Goal: Information Seeking & Learning: Learn about a topic

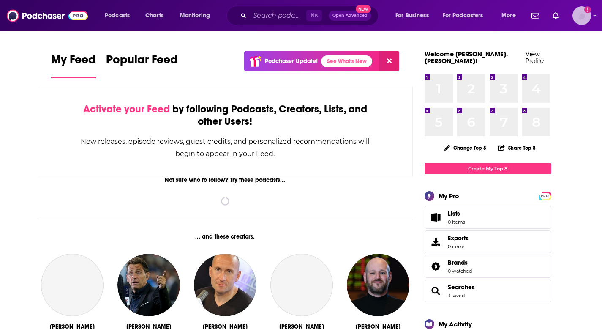
click at [582, 14] on img "Logged in as emily.benjamin" at bounding box center [582, 15] width 19 height 19
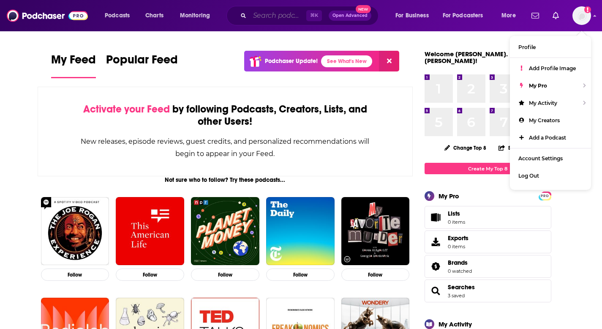
click at [252, 17] on input "Search podcasts, credits, & more..." at bounding box center [278, 16] width 57 height 14
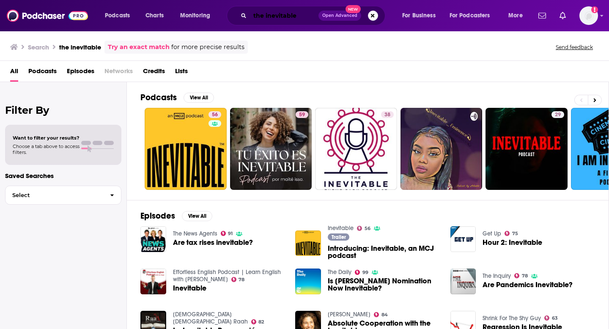
click at [303, 18] on input "the inevitable" at bounding box center [284, 16] width 68 height 14
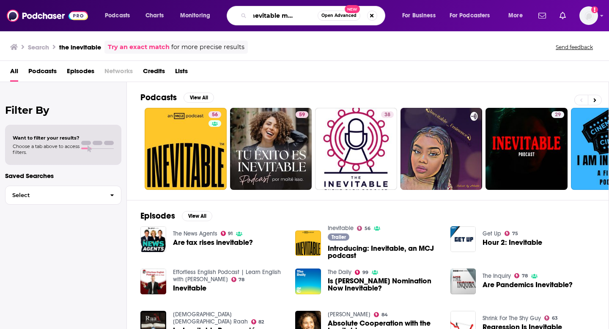
scroll to position [0, 21]
type input "the inevitable motortrend"
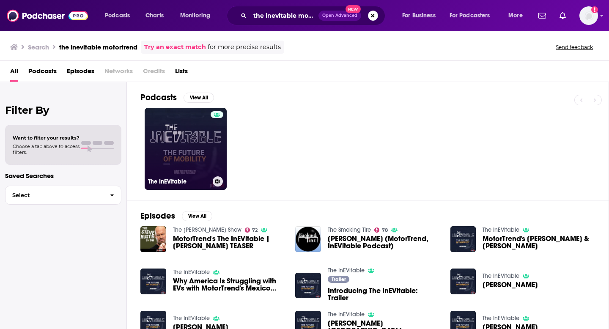
click at [184, 155] on link "The InEVitable" at bounding box center [186, 149] width 82 height 82
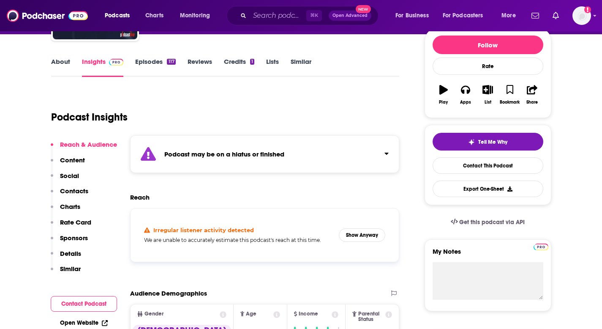
scroll to position [103, 0]
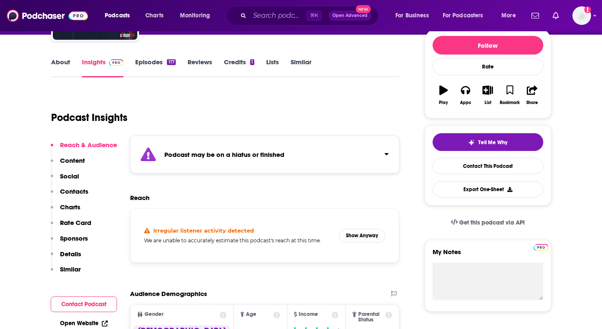
click at [60, 65] on link "About" at bounding box center [60, 67] width 19 height 19
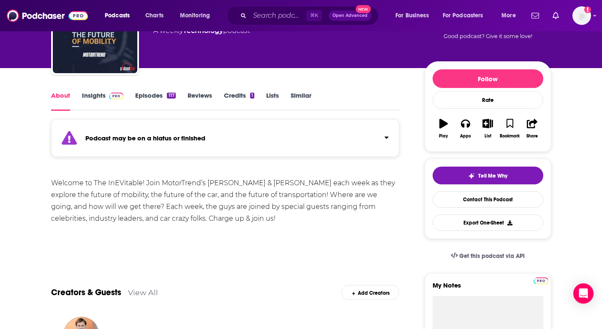
scroll to position [69, 0]
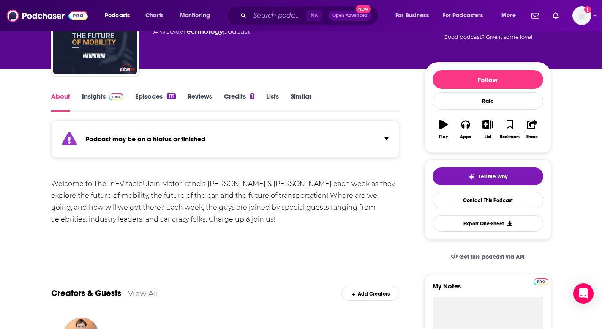
click at [112, 96] on img at bounding box center [116, 96] width 15 height 7
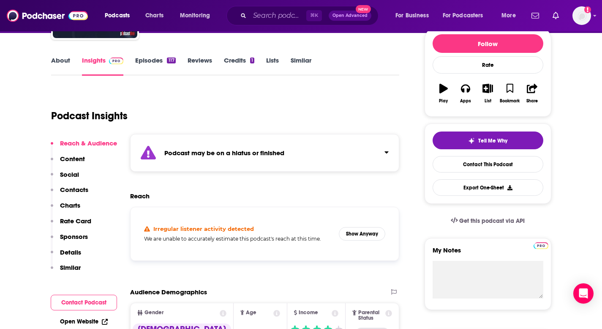
scroll to position [104, 0]
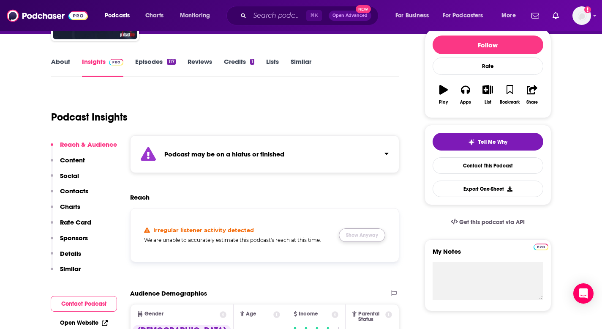
click at [358, 240] on button "Show Anyway" at bounding box center [362, 235] width 46 height 14
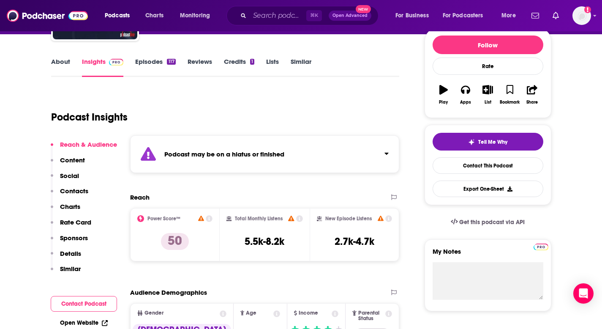
click at [286, 146] on div "Podcast may be on a hiatus or finished" at bounding box center [265, 154] width 270 height 38
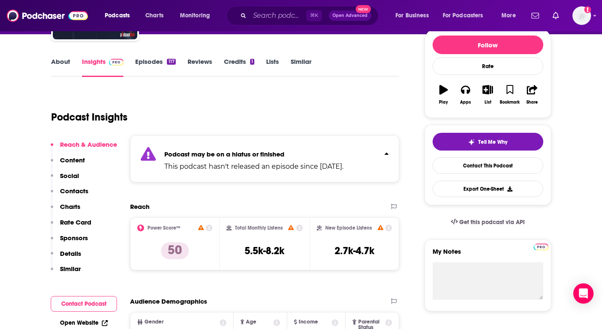
click at [287, 147] on div "Podcast may be on a hiatus or finished This podcast hasn't released an episode …" at bounding box center [253, 159] width 179 height 26
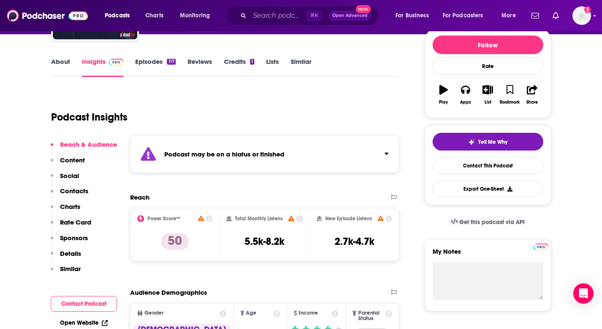
click at [287, 147] on div "Podcast may be on a hiatus or finished" at bounding box center [265, 154] width 270 height 38
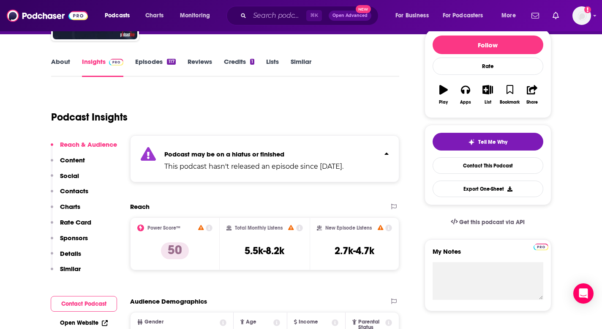
click at [63, 62] on link "About" at bounding box center [60, 66] width 19 height 19
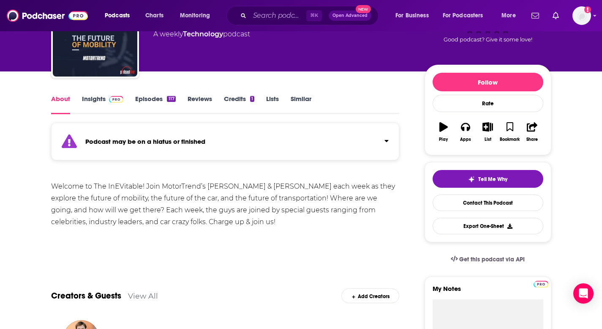
scroll to position [82, 0]
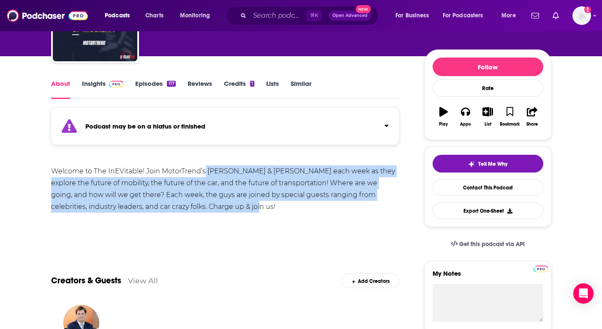
drag, startPoint x: 205, startPoint y: 169, endPoint x: 323, endPoint y: 212, distance: 126.2
click at [323, 212] on div "Welcome to The InEVitable! Join MotorTrend’s [PERSON_NAME] & [PERSON_NAME] each…" at bounding box center [225, 188] width 349 height 47
copy div "[PERSON_NAME] & [PERSON_NAME] each week as they explore the future of mobility,…"
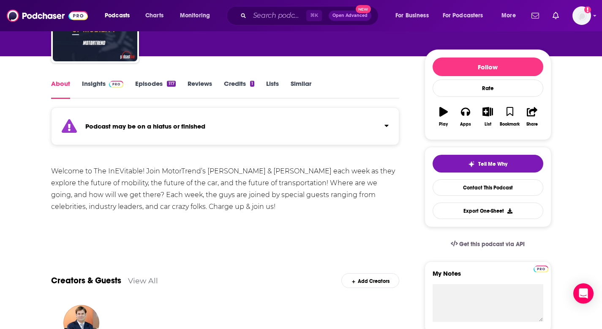
click at [147, 174] on div "Welcome to The InEVitable! Join MotorTrend’s [PERSON_NAME] & [PERSON_NAME] each…" at bounding box center [225, 188] width 349 height 47
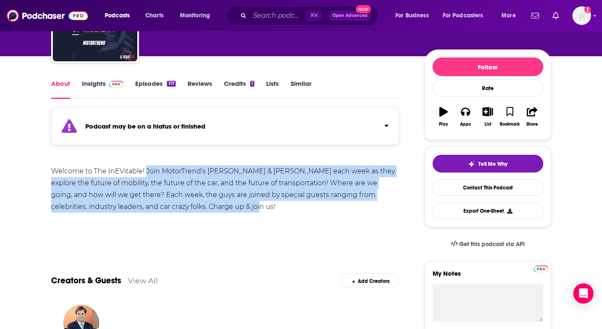
drag, startPoint x: 145, startPoint y: 170, endPoint x: 240, endPoint y: 203, distance: 100.8
click at [240, 203] on div "Welcome to The InEVitable! Join MotorTrend’s [PERSON_NAME] & [PERSON_NAME] each…" at bounding box center [225, 188] width 349 height 47
click at [183, 171] on div "Welcome to The InEVitable! Join MotorTrend’s [PERSON_NAME] & [PERSON_NAME] each…" at bounding box center [225, 188] width 349 height 47
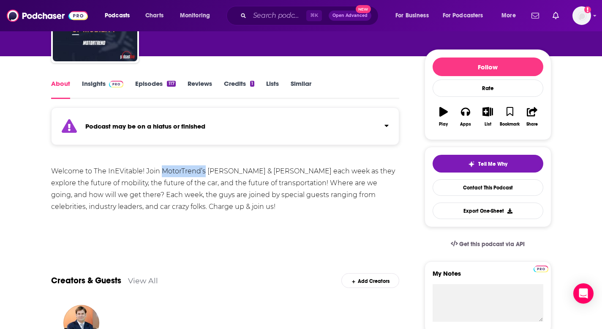
drag, startPoint x: 160, startPoint y: 170, endPoint x: 205, endPoint y: 174, distance: 44.5
click at [205, 174] on div "Welcome to The InEVitable! Join MotorTrend’s [PERSON_NAME] & [PERSON_NAME] each…" at bounding box center [225, 188] width 349 height 47
copy div "MotorTrend’s"
click at [90, 82] on link "Insights" at bounding box center [103, 88] width 42 height 19
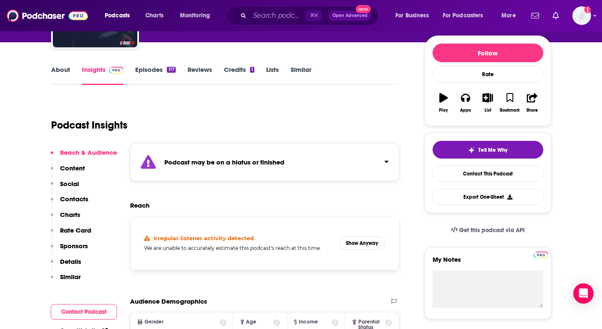
scroll to position [128, 0]
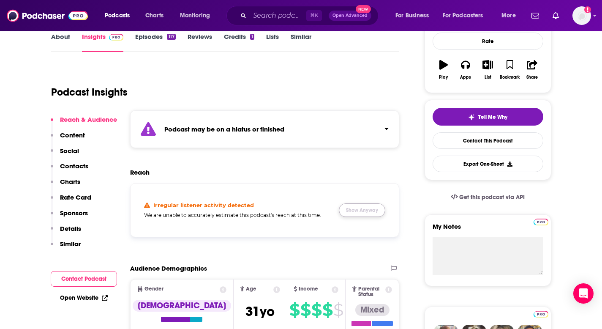
click at [358, 212] on button "Show Anyway" at bounding box center [362, 210] width 46 height 14
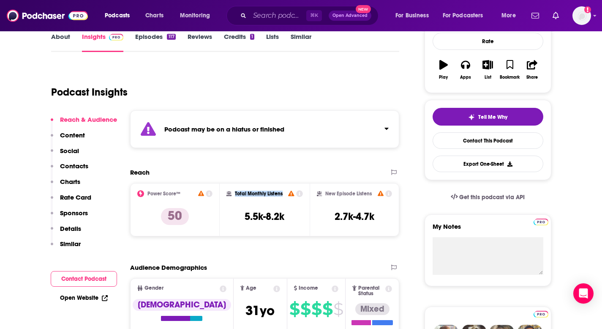
drag, startPoint x: 282, startPoint y: 194, endPoint x: 235, endPoint y: 194, distance: 47.8
click at [235, 194] on div "Total Monthly Listens" at bounding box center [265, 193] width 76 height 7
copy h2 "Total Monthly Listens"
drag, startPoint x: 291, startPoint y: 220, endPoint x: 240, endPoint y: 218, distance: 50.3
click at [240, 218] on div "Total Monthly Listens 5.5k-8.2k" at bounding box center [265, 209] width 76 height 39
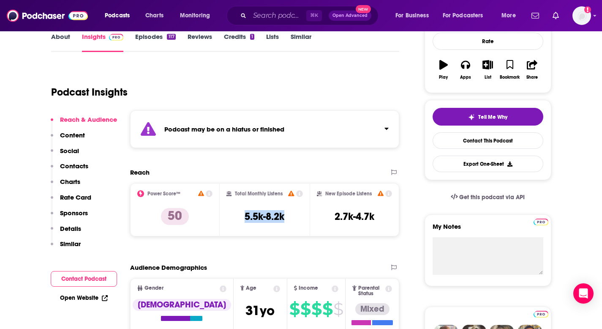
copy h3 "5.5k-8.2k"
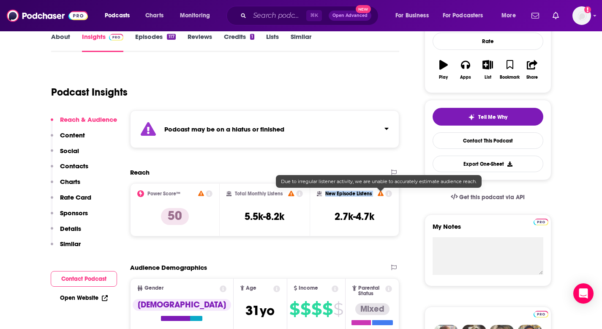
drag, startPoint x: 325, startPoint y: 191, endPoint x: 378, endPoint y: 192, distance: 53.3
click at [378, 192] on div "New Episode Listens" at bounding box center [355, 193] width 76 height 7
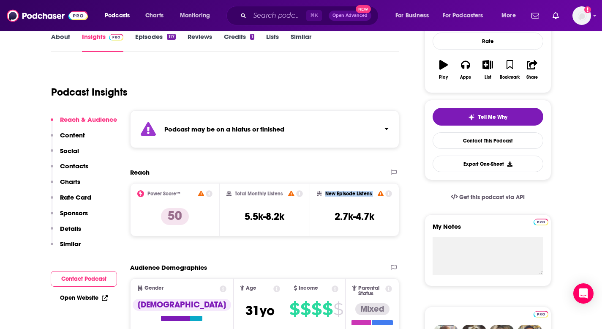
copy div "New Episode Listens"
drag, startPoint x: 379, startPoint y: 220, endPoint x: 324, endPoint y: 220, distance: 55.4
click at [324, 220] on div "New Episode Listens 2.7k-4.7k" at bounding box center [355, 209] width 76 height 39
copy h3 "2.7k-4.7k"
click at [249, 237] on div "Reach Power Score™ 50 Total Monthly Listens 5.5k-8.2k New Episode Listens 2.7k-…" at bounding box center [265, 205] width 270 height 75
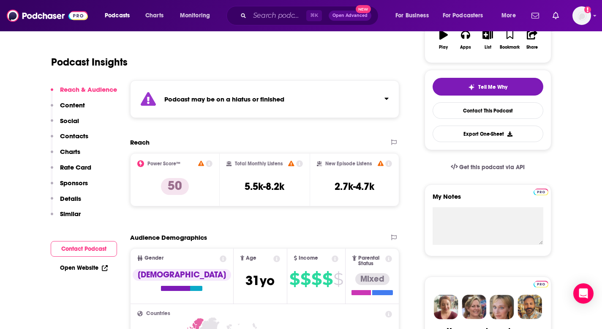
scroll to position [269, 0]
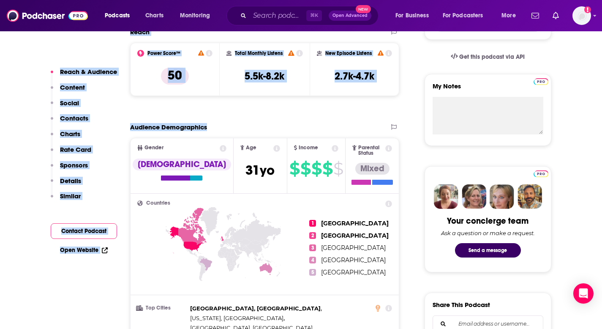
drag, startPoint x: 219, startPoint y: 128, endPoint x: 120, endPoint y: 125, distance: 99.8
click at [189, 124] on h2 "Audience Demographics" at bounding box center [168, 127] width 77 height 8
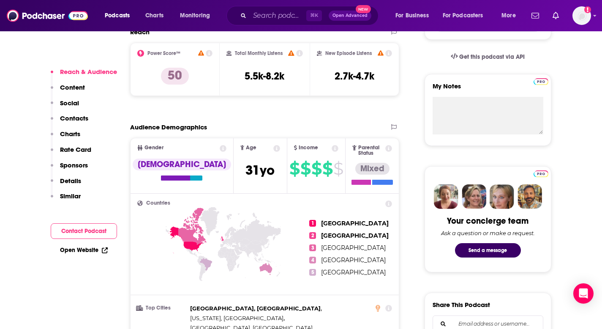
click at [162, 126] on h2 "Audience Demographics" at bounding box center [168, 127] width 77 height 8
copy section "Audience Demographics"
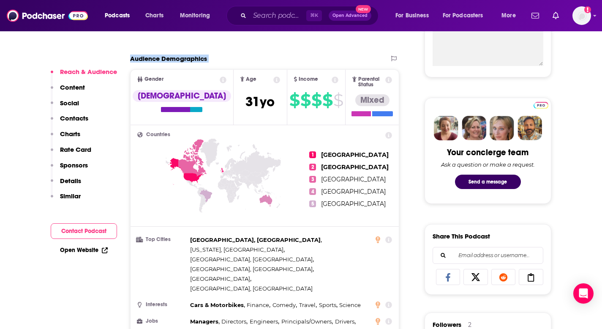
scroll to position [339, 0]
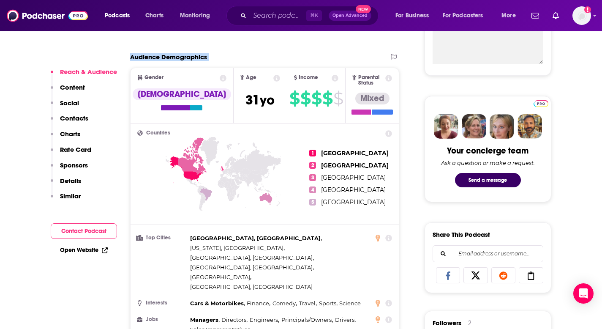
click at [243, 213] on icon at bounding box center [223, 189] width 172 height 105
click at [182, 75] on div "Gender" at bounding box center [182, 78] width 103 height 7
click at [220, 80] on icon at bounding box center [223, 78] width 7 height 7
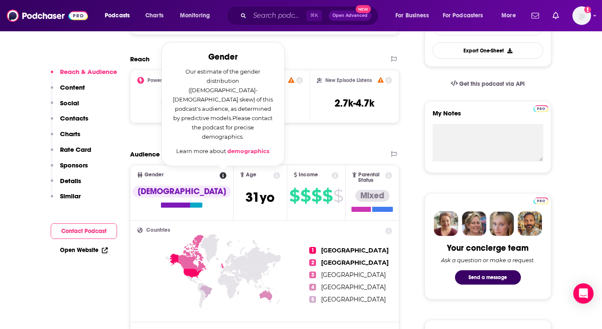
scroll to position [229, 0]
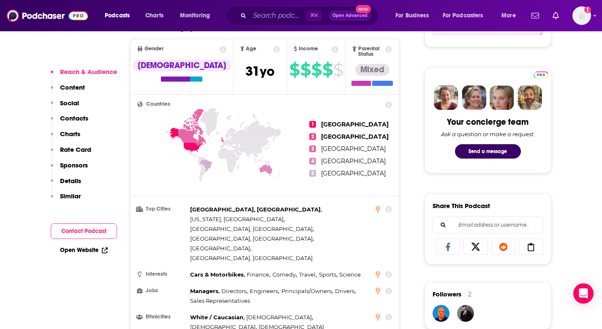
scroll to position [367, 0]
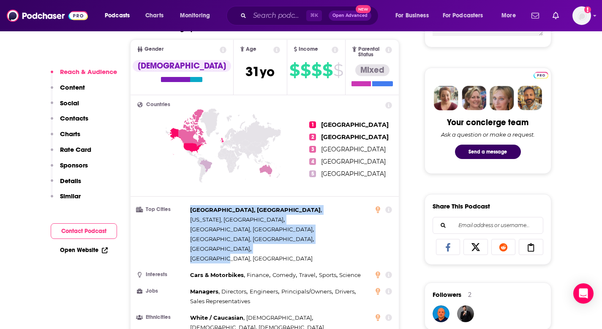
drag, startPoint x: 248, startPoint y: 216, endPoint x: 189, endPoint y: 201, distance: 60.3
click at [189, 205] on li "Top Cities [GEOGRAPHIC_DATA], [GEOGRAPHIC_DATA] , [US_STATE], [GEOGRAPHIC_DATA]…" at bounding box center [264, 234] width 255 height 58
copy div "[GEOGRAPHIC_DATA], [GEOGRAPHIC_DATA] , [US_STATE], [GEOGRAPHIC_DATA] , [GEOGRAP…"
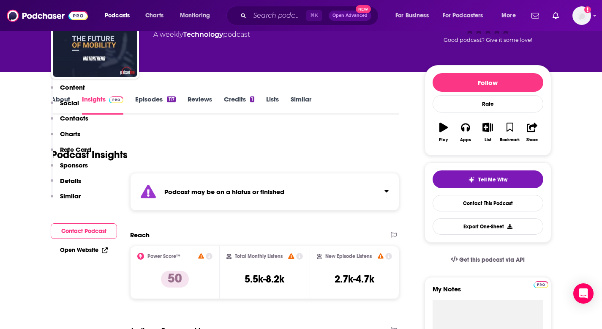
scroll to position [0, 0]
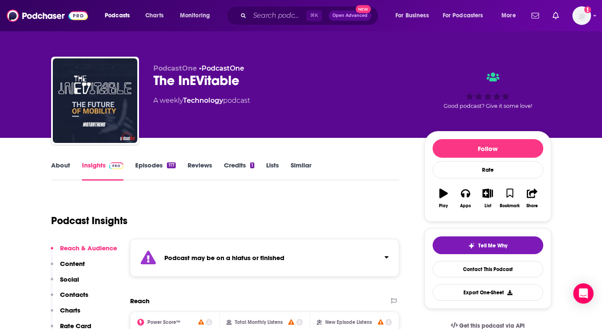
click at [159, 161] on link "Episodes 117" at bounding box center [155, 170] width 40 height 19
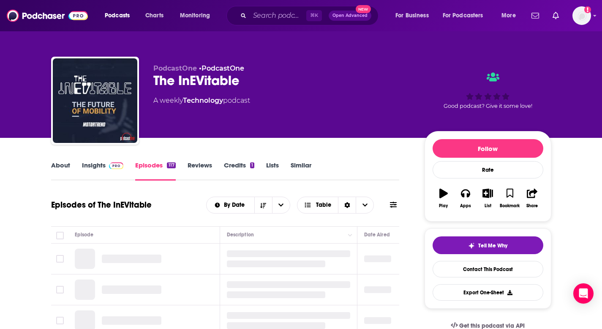
scroll to position [130, 0]
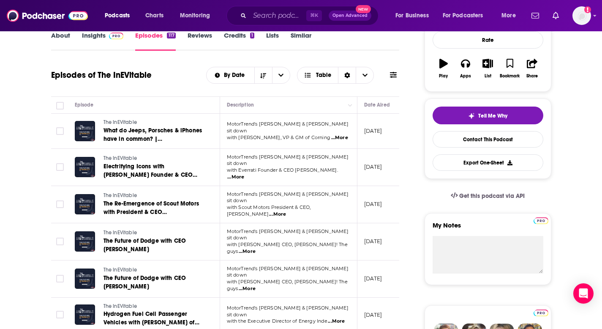
click at [336, 134] on span "...More" at bounding box center [339, 137] width 17 height 7
click at [366, 127] on p "[DATE]" at bounding box center [373, 130] width 18 height 7
